Goal: Navigation & Orientation: Find specific page/section

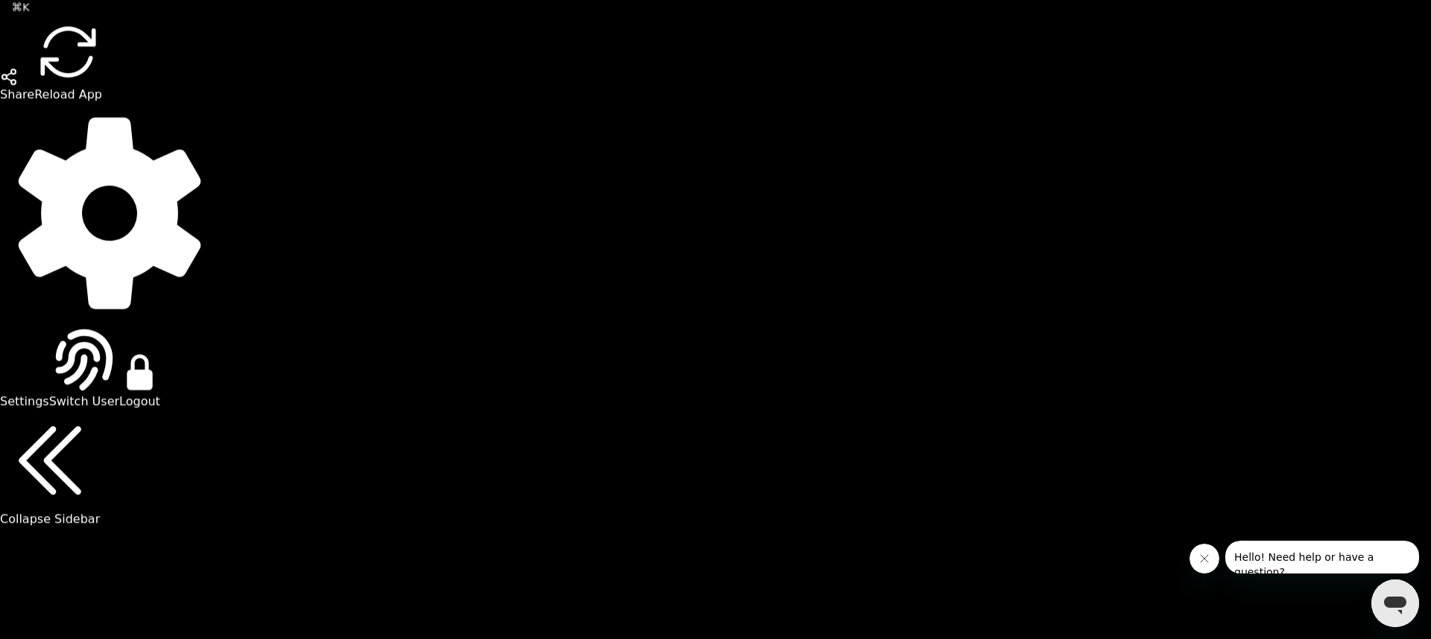
click at [1212, 563] on button "Close message from company" at bounding box center [1204, 559] width 30 height 30
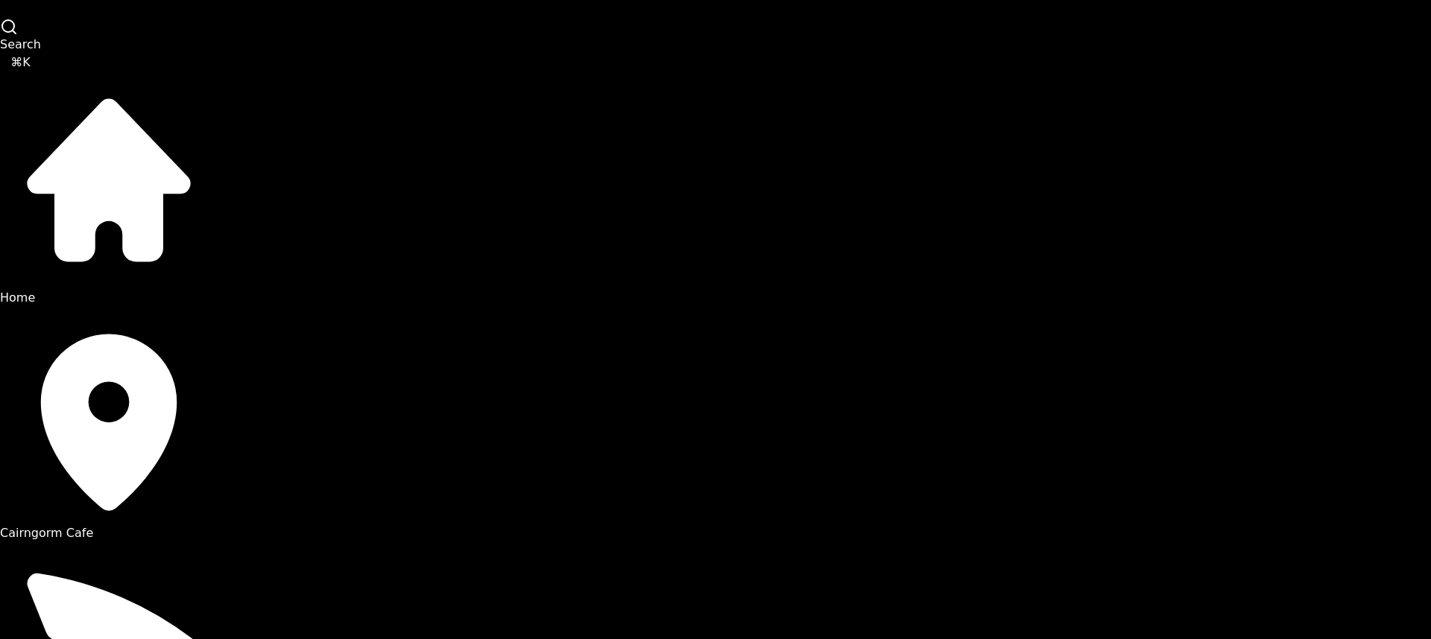
scroll to position [56, 0]
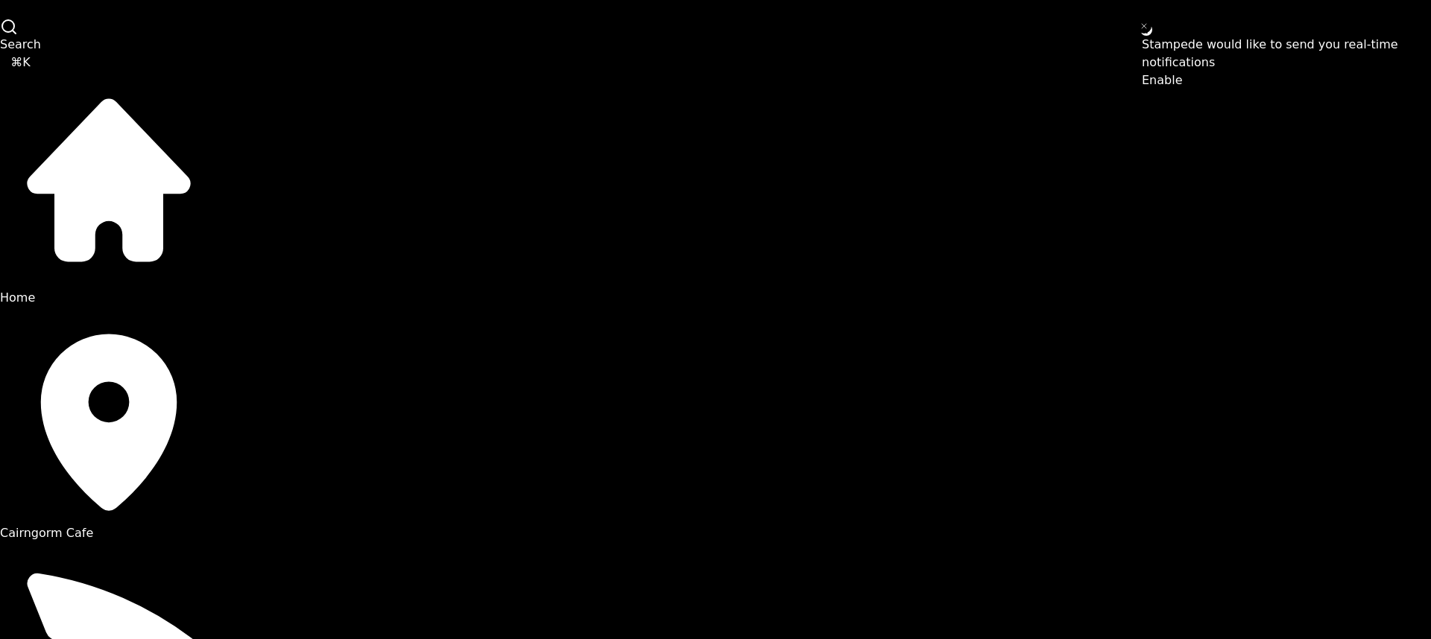
scroll to position [41, 0]
click at [93, 526] on span "Cairngorm Cafe" at bounding box center [46, 533] width 93 height 14
click at [1144, 30] on button "Close toast" at bounding box center [1143, 26] width 15 height 15
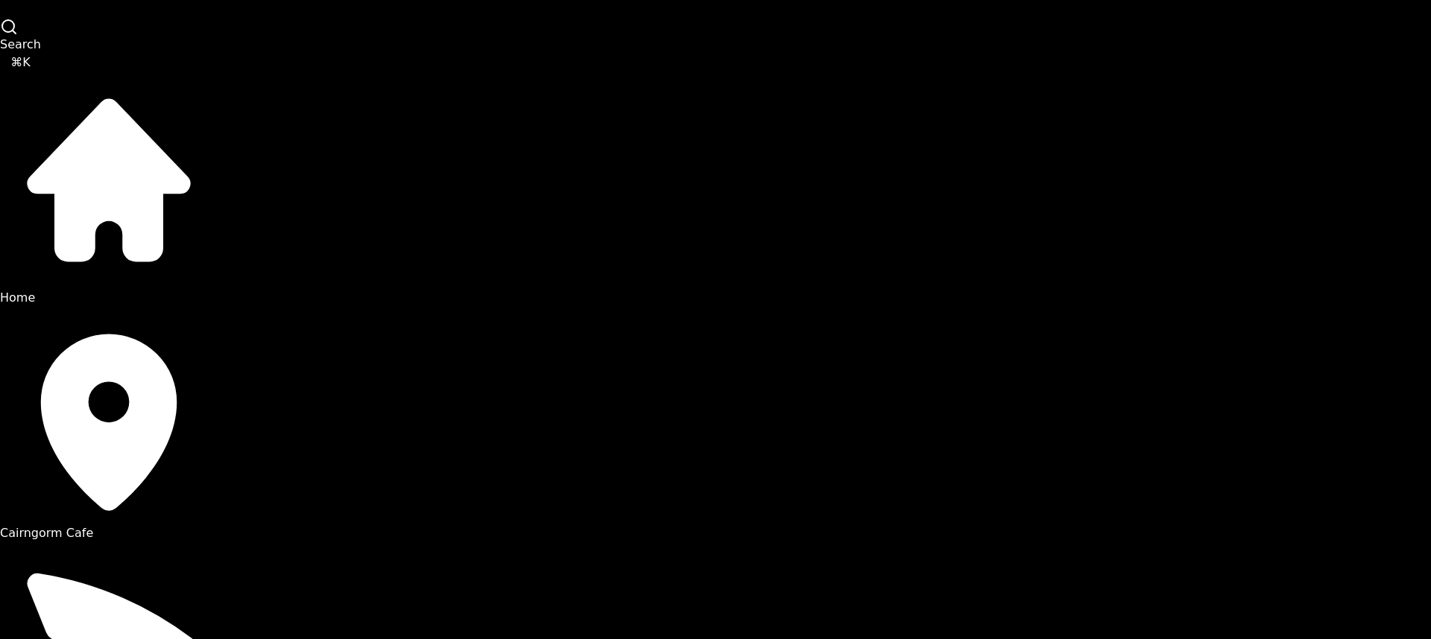
scroll to position [90, 0]
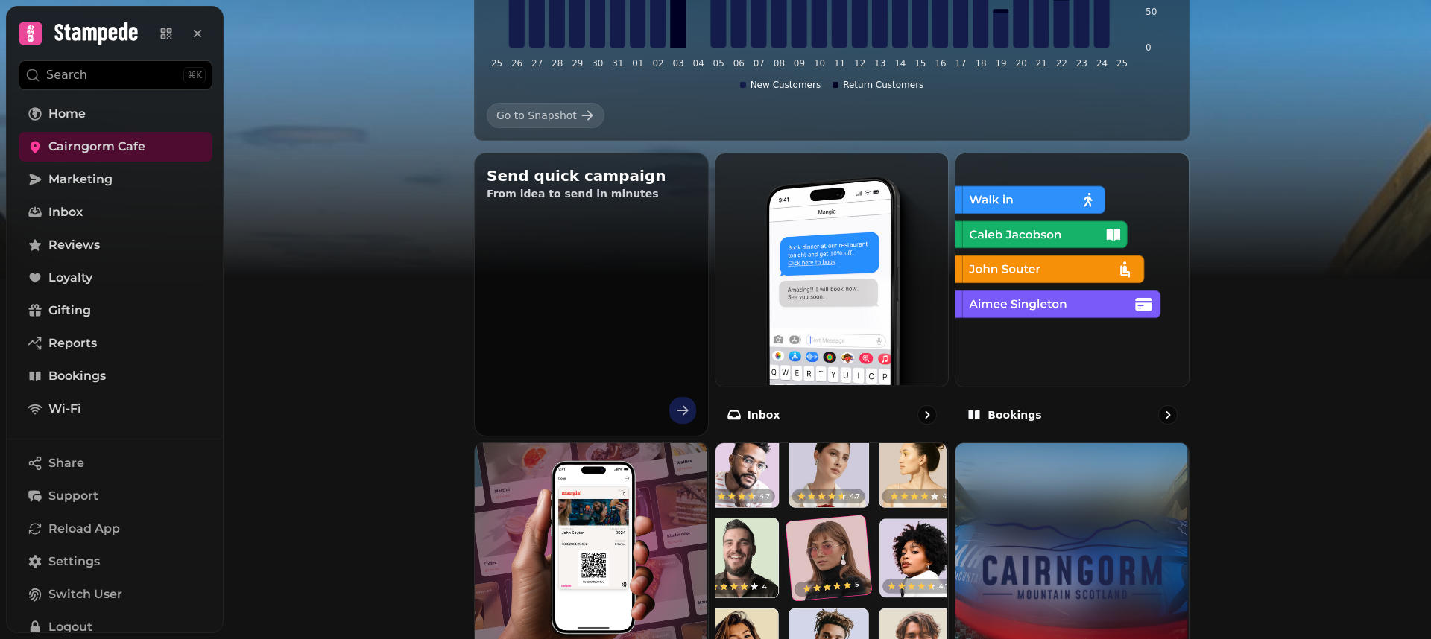
scroll to position [874, 0]
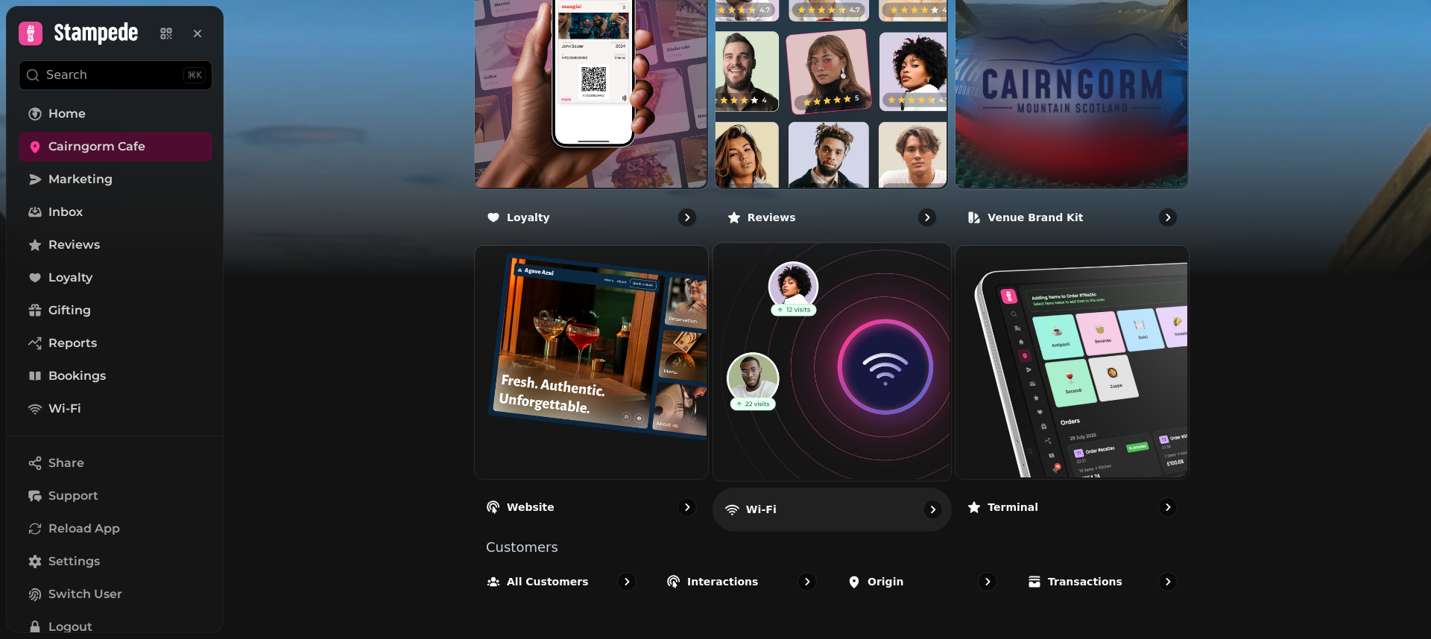
click at [811, 513] on div "Wi-Fi" at bounding box center [831, 510] width 239 height 44
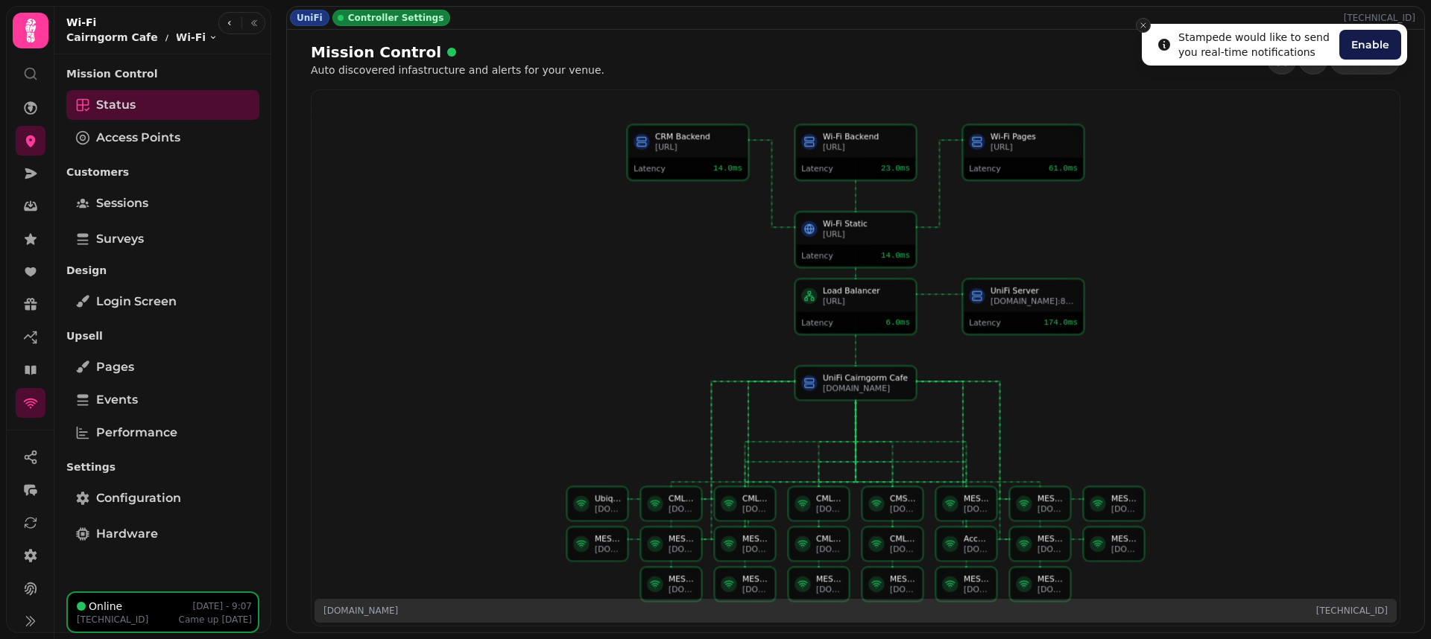
click at [1145, 24] on icon "Close toast" at bounding box center [1143, 25] width 9 height 9
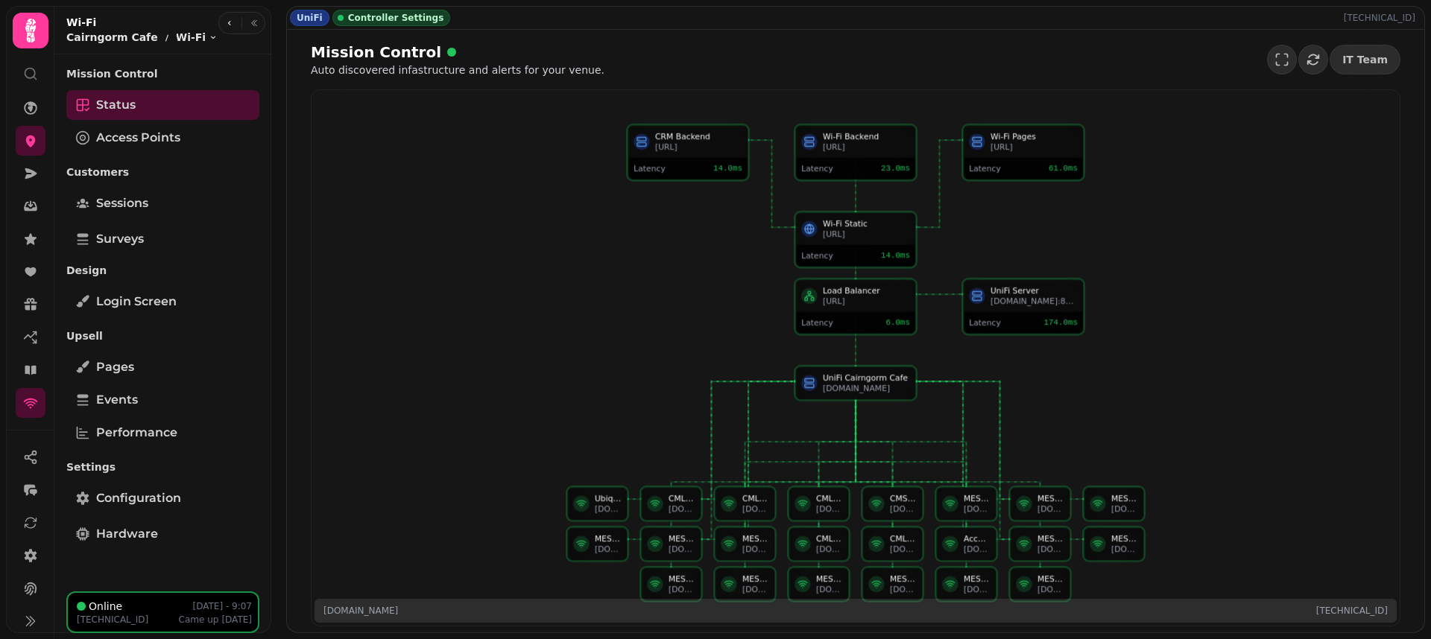
click at [408, 18] on span "Controller Settings" at bounding box center [396, 18] width 96 height 12
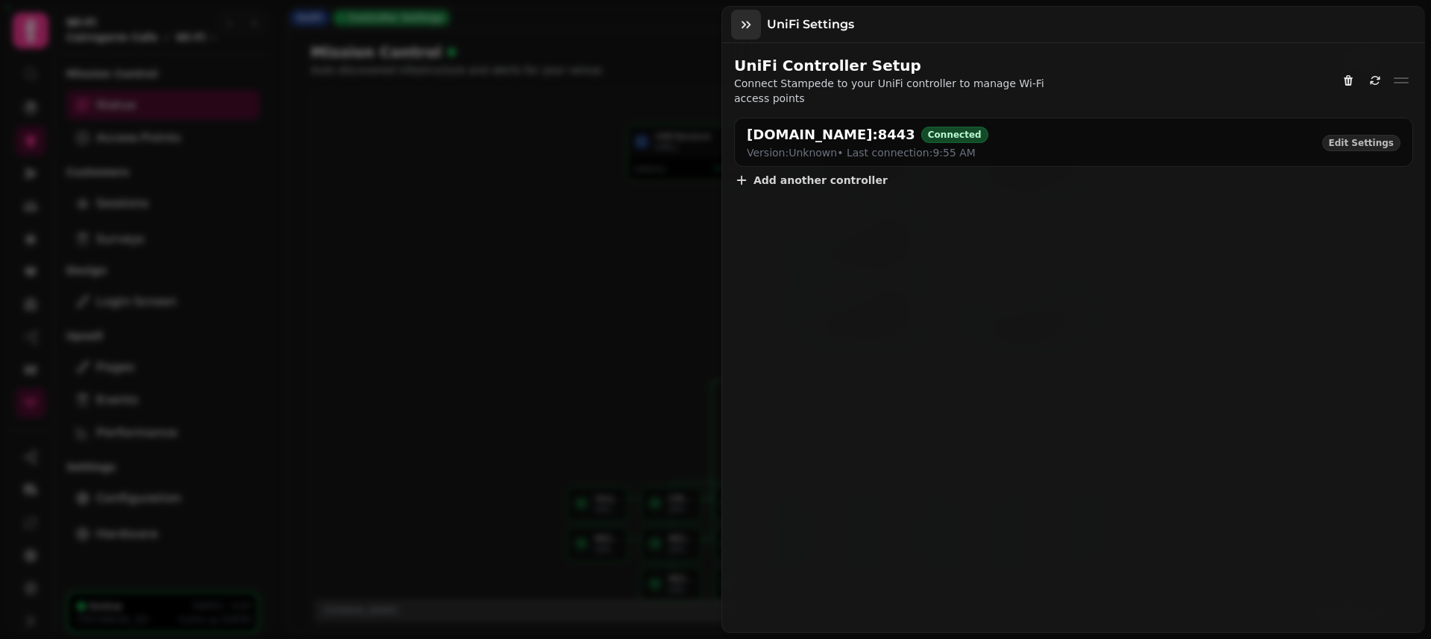
click at [750, 25] on icon "button" at bounding box center [745, 24] width 15 height 15
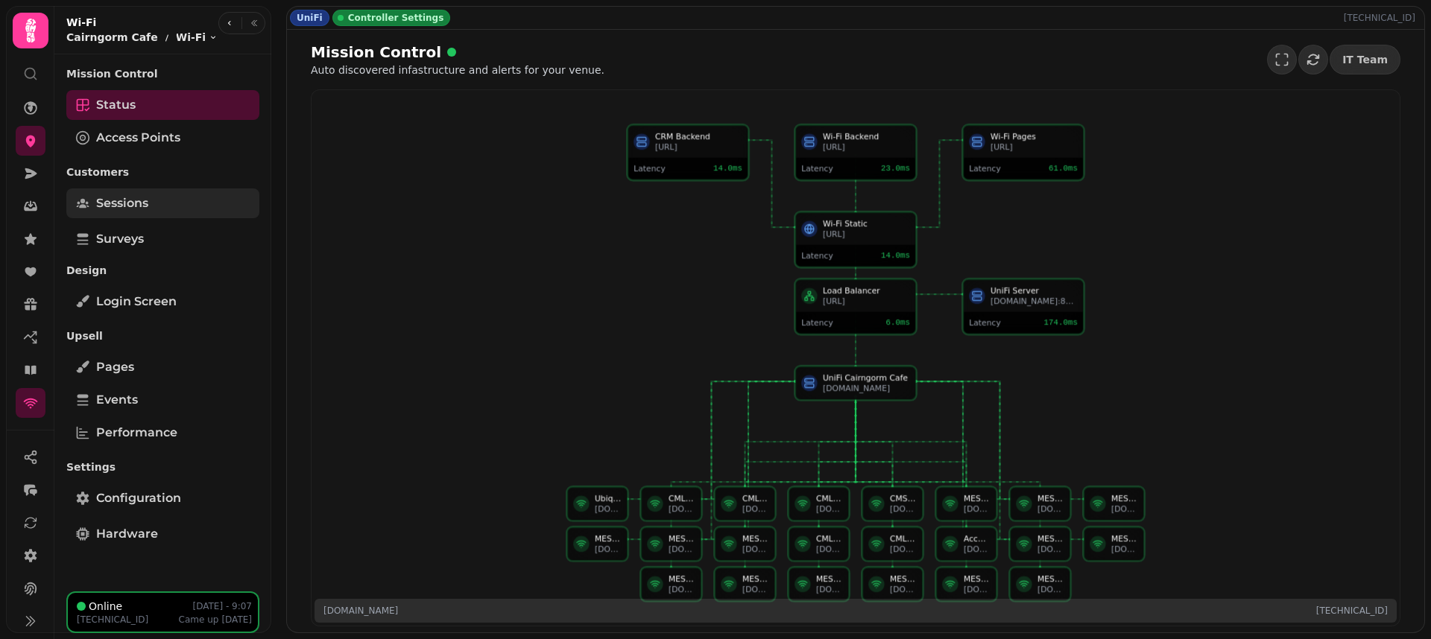
click at [164, 206] on link "Sessions" at bounding box center [162, 204] width 193 height 30
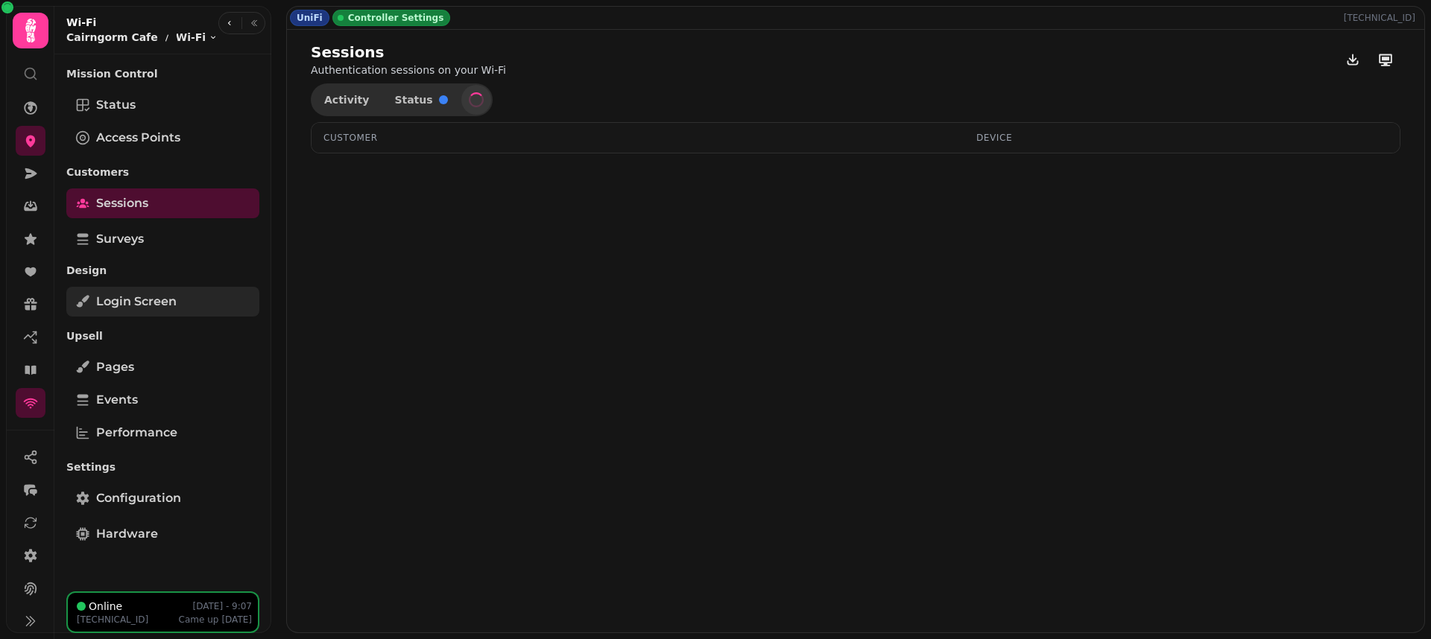
click at [182, 300] on link "Login screen" at bounding box center [162, 302] width 193 height 30
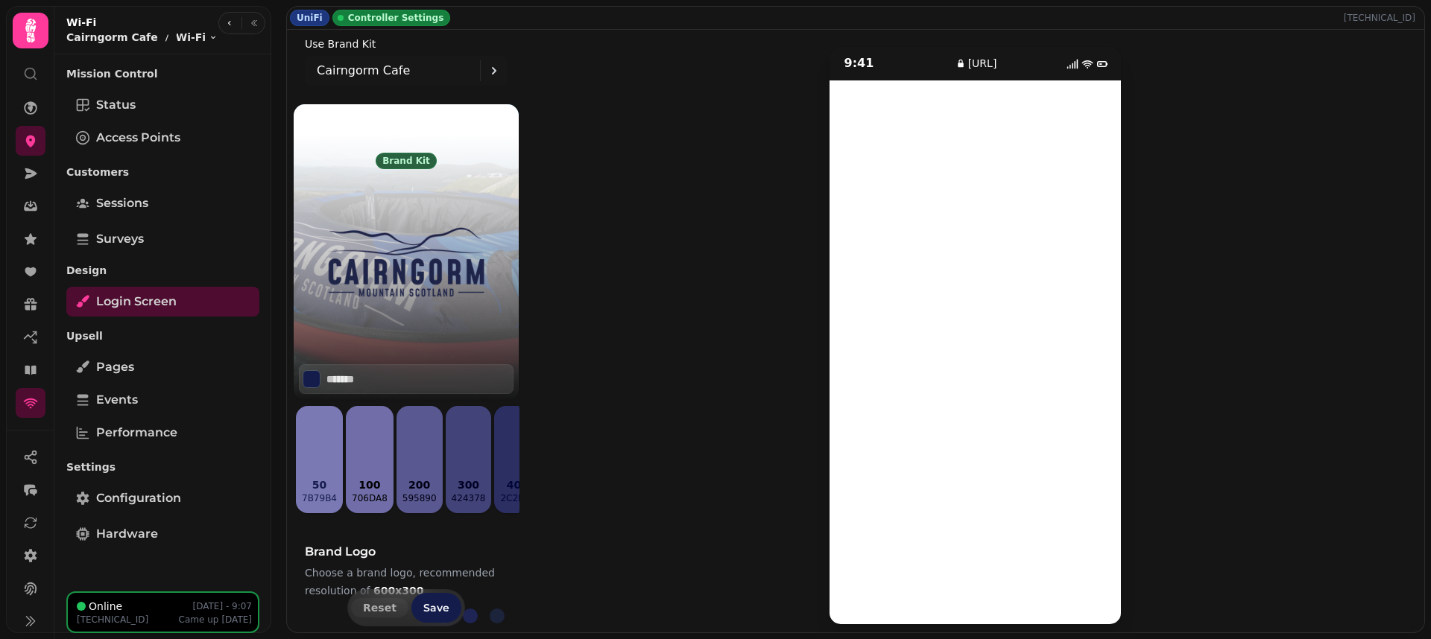
scroll to position [72, 0]
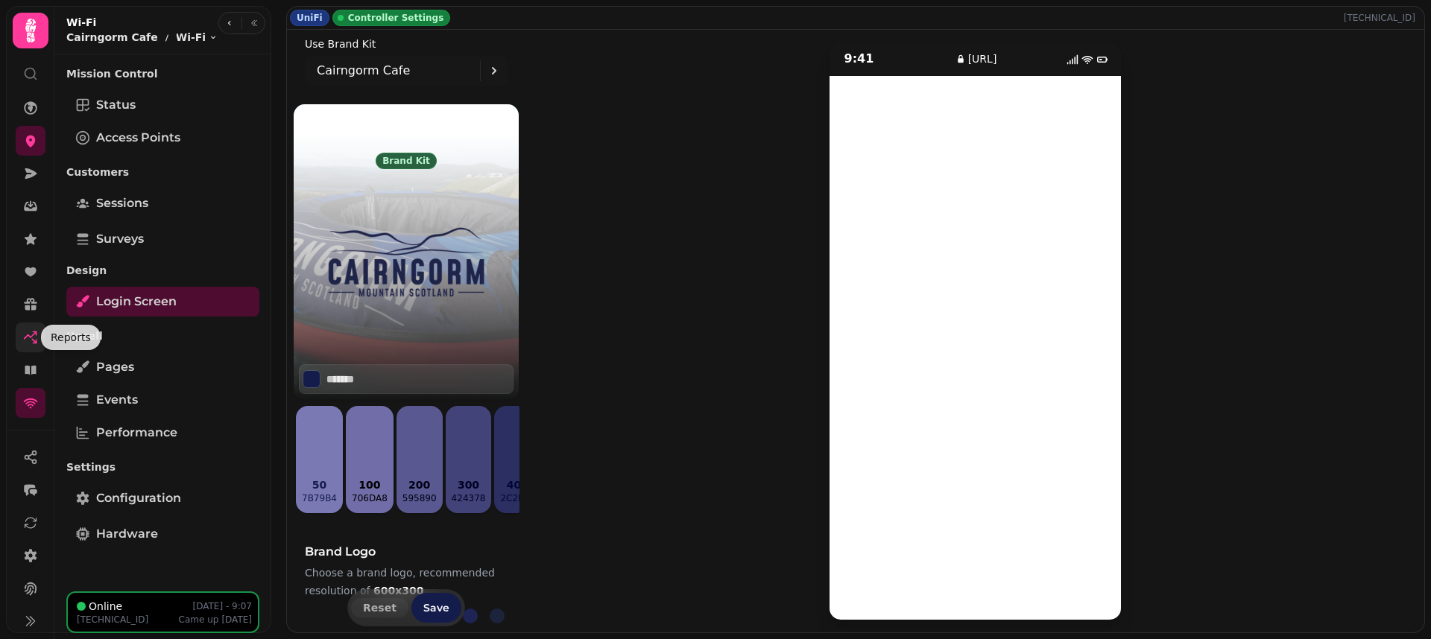
click at [28, 332] on icon at bounding box center [30, 337] width 15 height 15
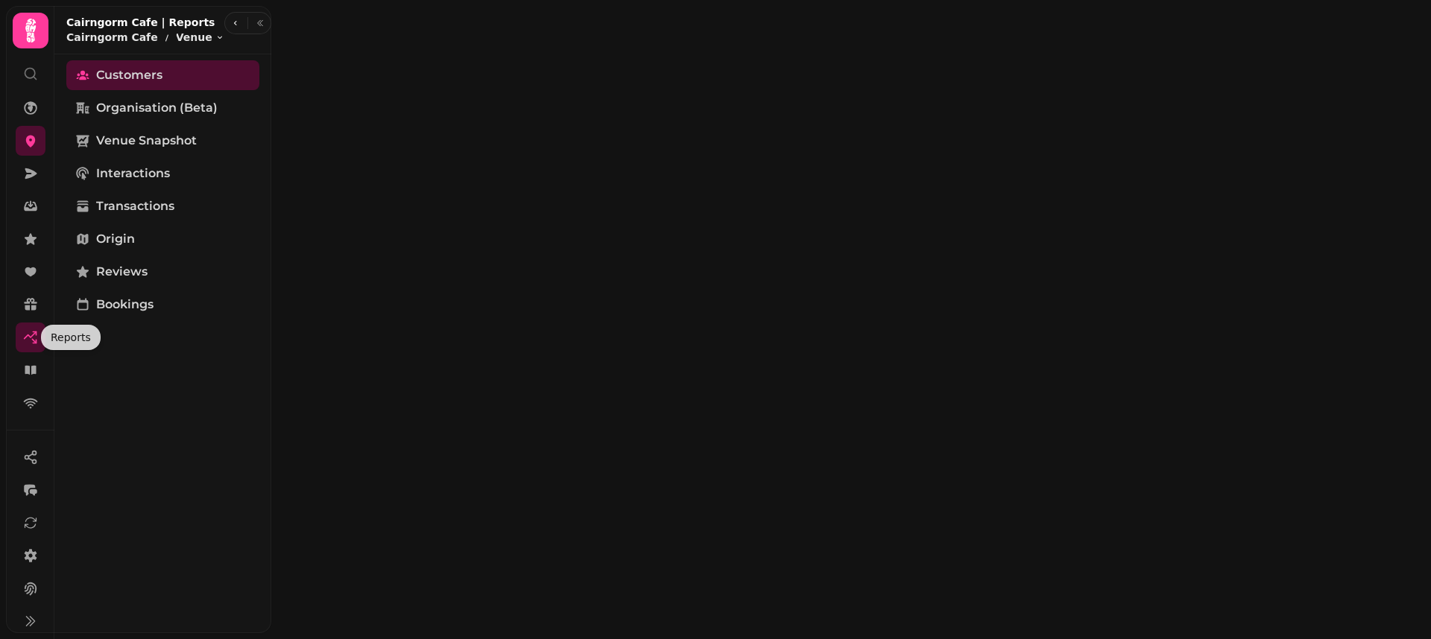
select select "**"
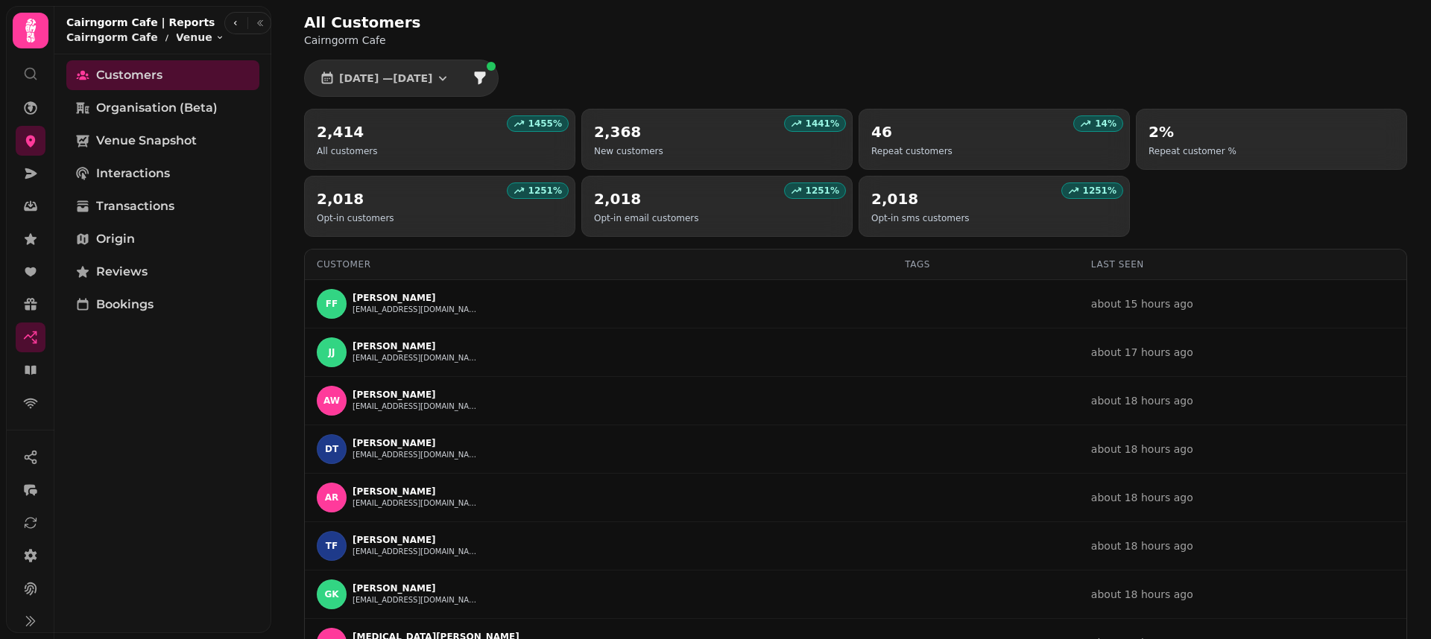
click at [419, 201] on div "2,018 Opt-in customers" at bounding box center [440, 207] width 246 height 36
click at [773, 186] on div "1251 % 2,018 Opt-in email customers" at bounding box center [716, 206] width 271 height 61
click at [505, 189] on div "2,018 Opt-in customers" at bounding box center [440, 207] width 246 height 36
